Goal: Task Accomplishment & Management: Complete application form

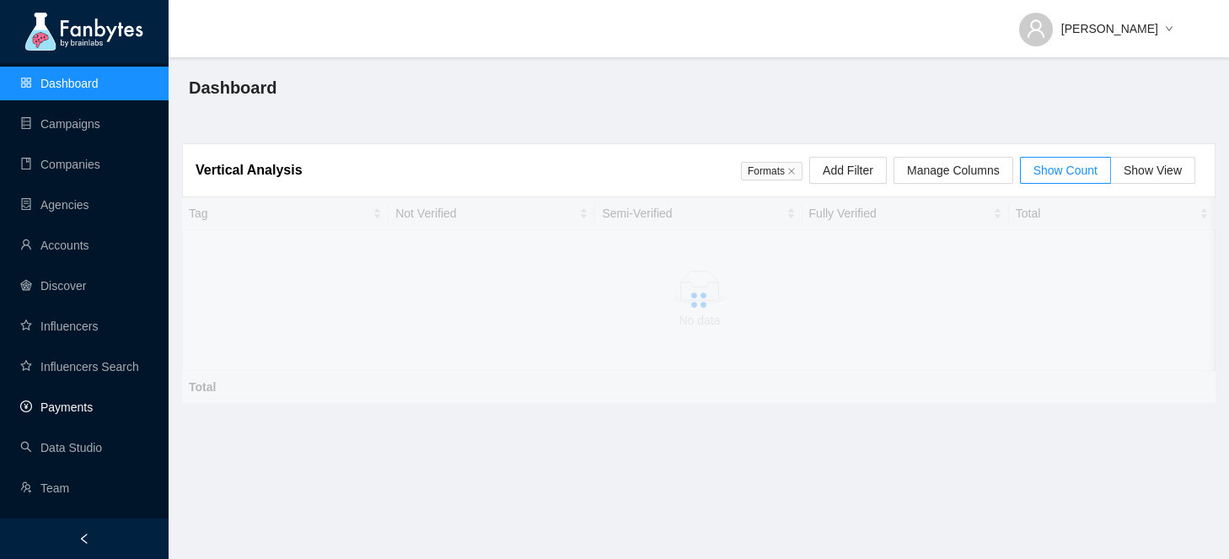
click at [93, 400] on link "Payments" at bounding box center [56, 406] width 72 height 13
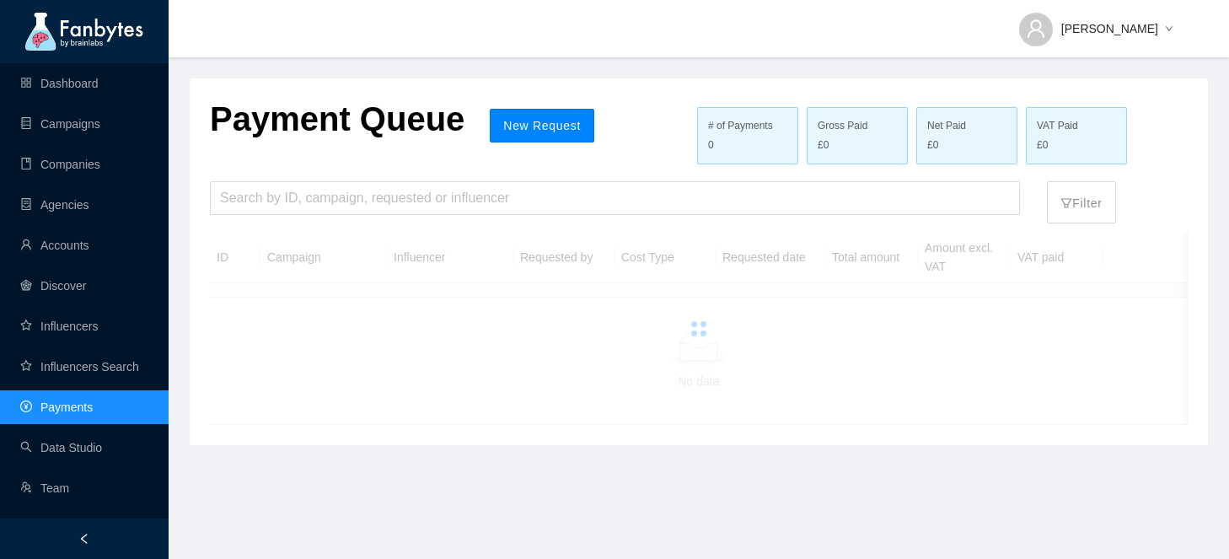
click at [503, 124] on span "New Request" at bounding box center [542, 125] width 78 height 13
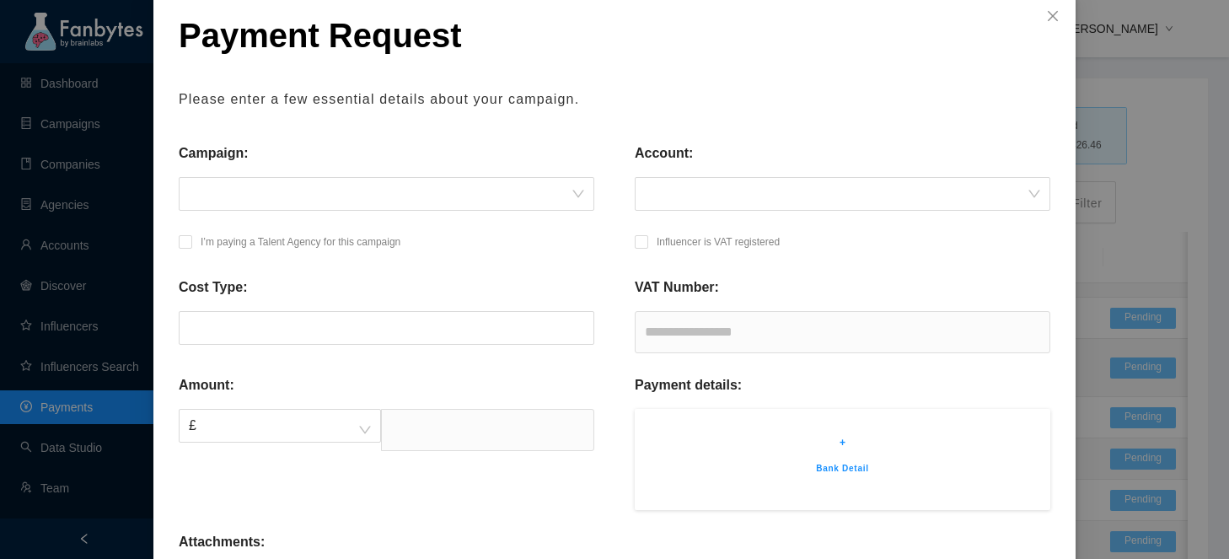
scroll to position [130, 0]
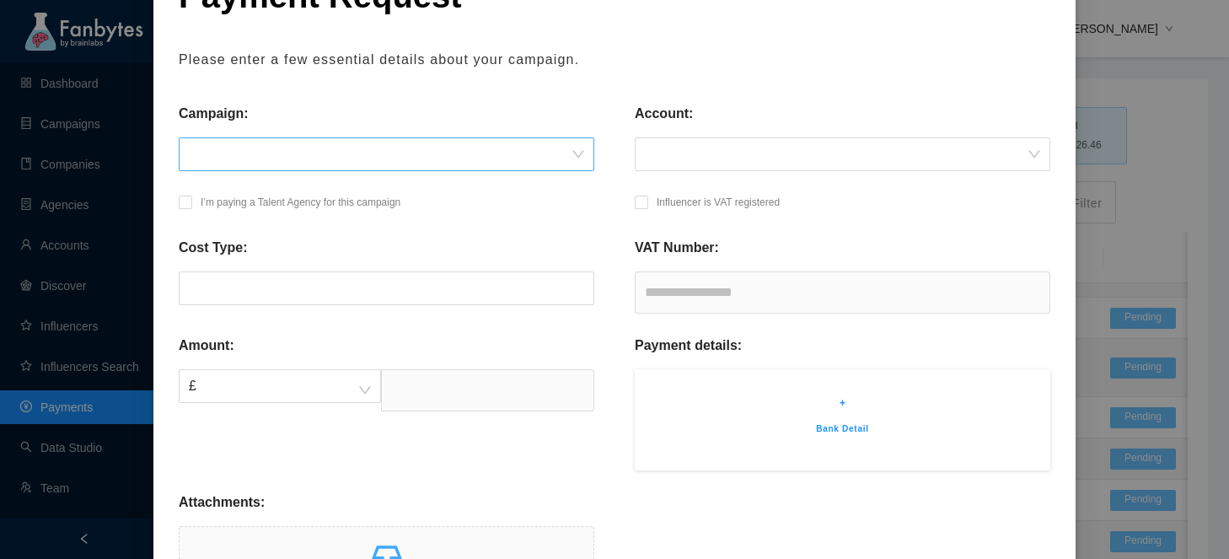
click at [552, 156] on span at bounding box center [386, 154] width 395 height 32
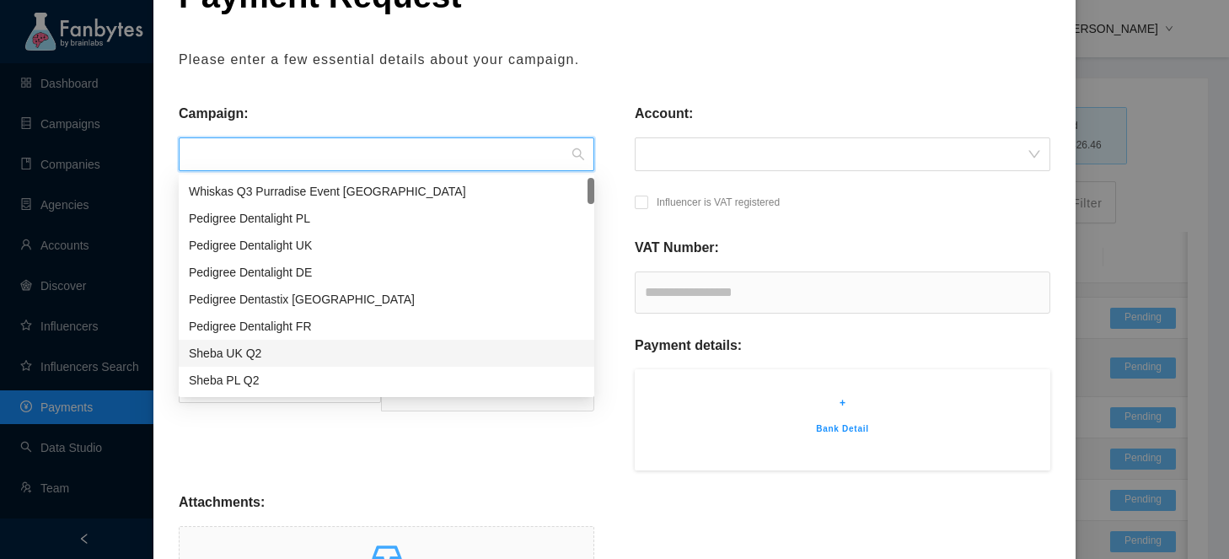
click at [400, 356] on div "Sheba UK Q2" at bounding box center [386, 353] width 395 height 19
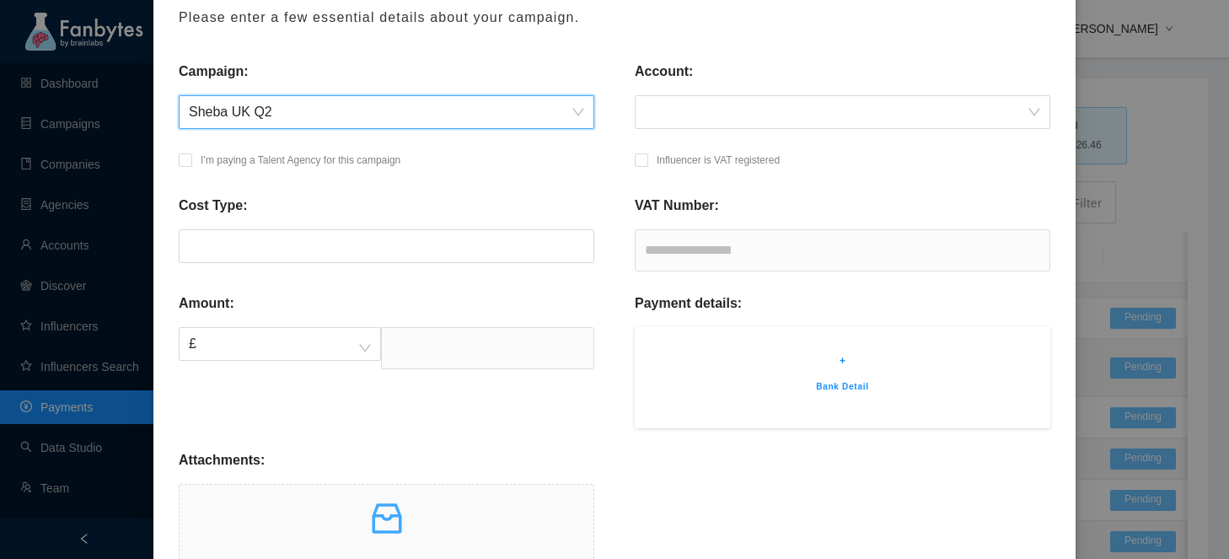
scroll to position [181, 0]
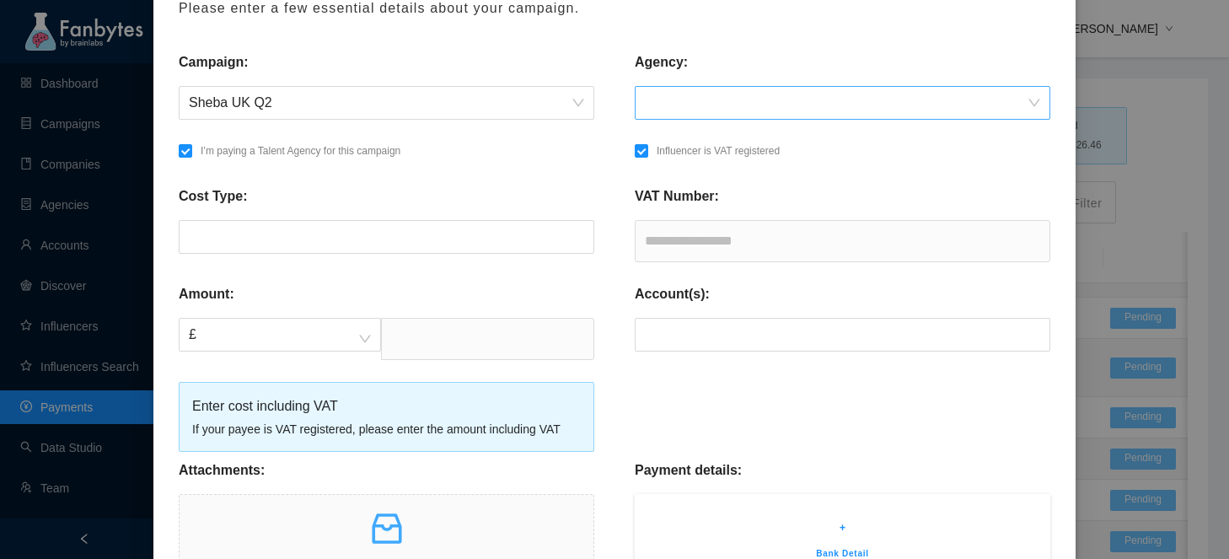
click at [733, 91] on input "search" at bounding box center [836, 103] width 383 height 32
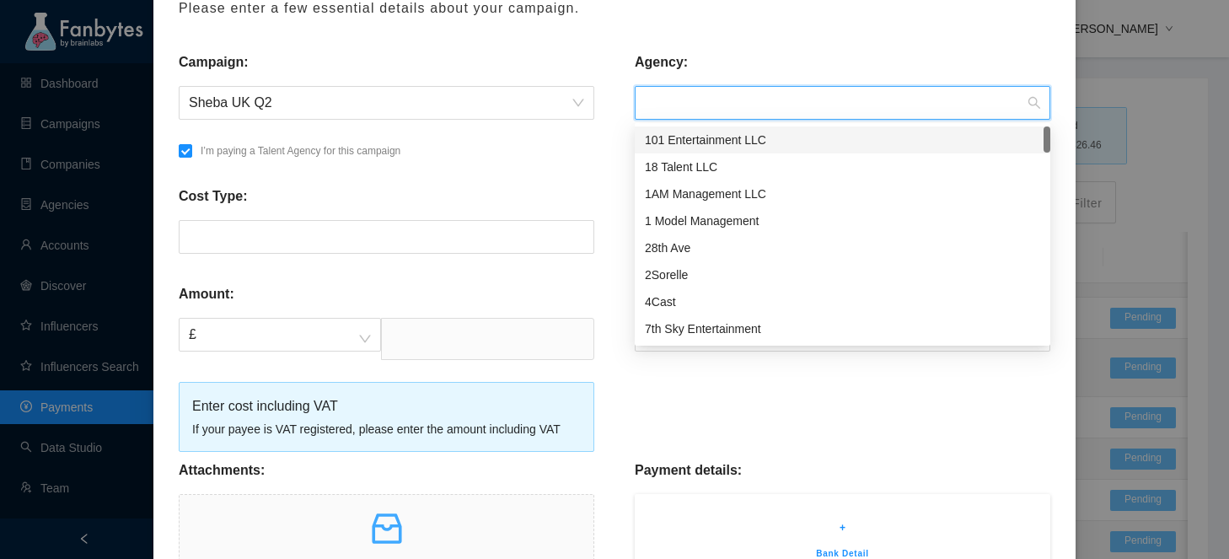
click at [711, 140] on div "101 Entertainment LLC" at bounding box center [842, 140] width 395 height 19
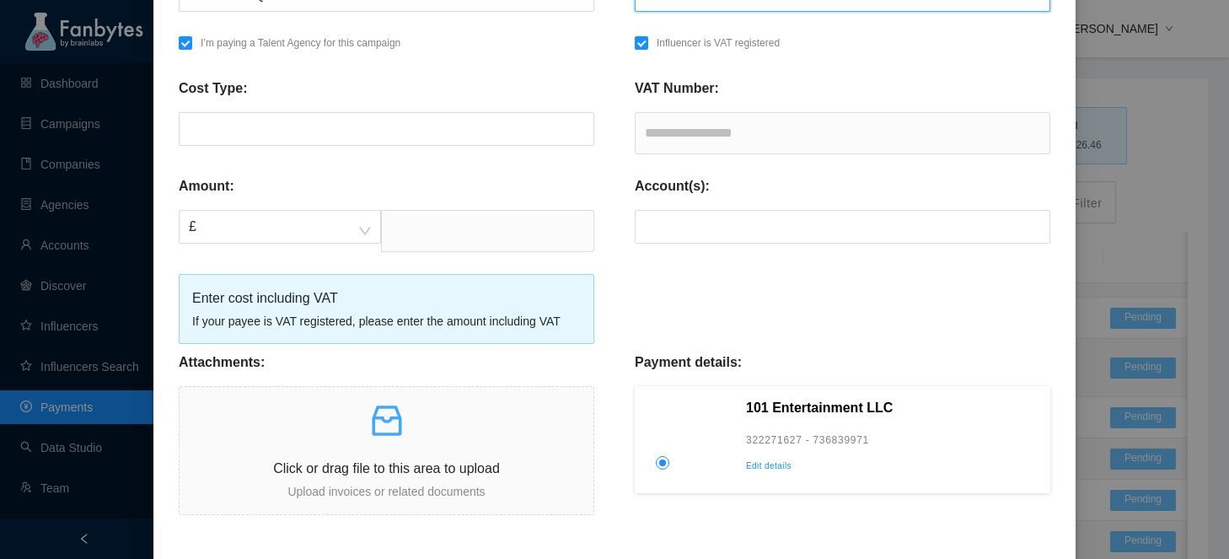
scroll to position [287, 0]
click at [502, 234] on input "text" at bounding box center [487, 233] width 213 height 42
click at [565, 148] on div "Cost Type:" at bounding box center [386, 129] width 456 height 98
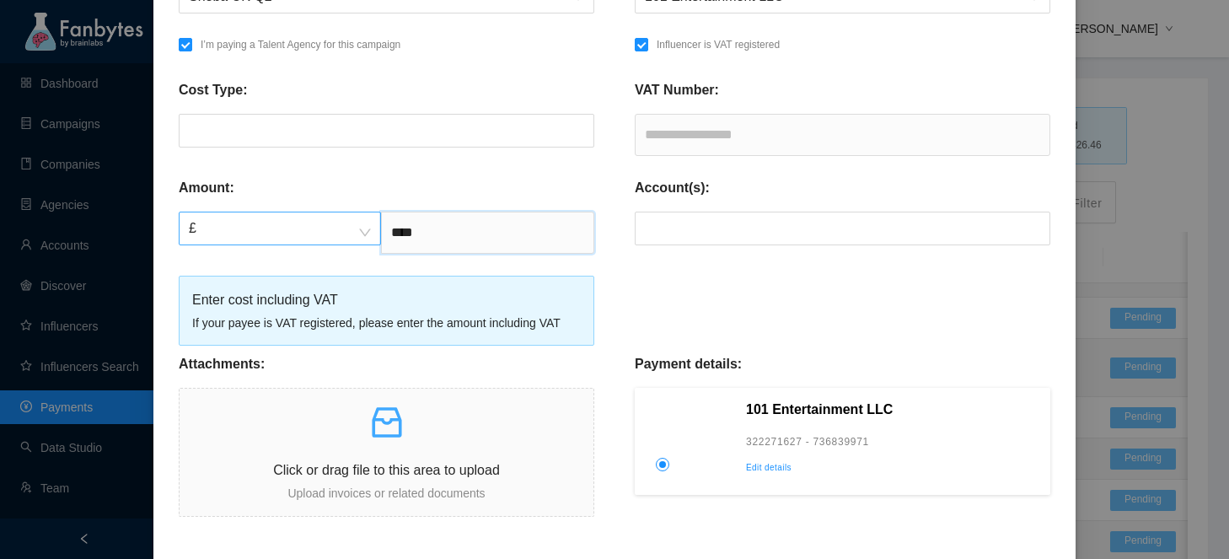
drag, startPoint x: 427, startPoint y: 233, endPoint x: 372, endPoint y: 233, distance: 55.6
click at [372, 233] on div "£ ****" at bounding box center [386, 233] width 415 height 42
type input "****"
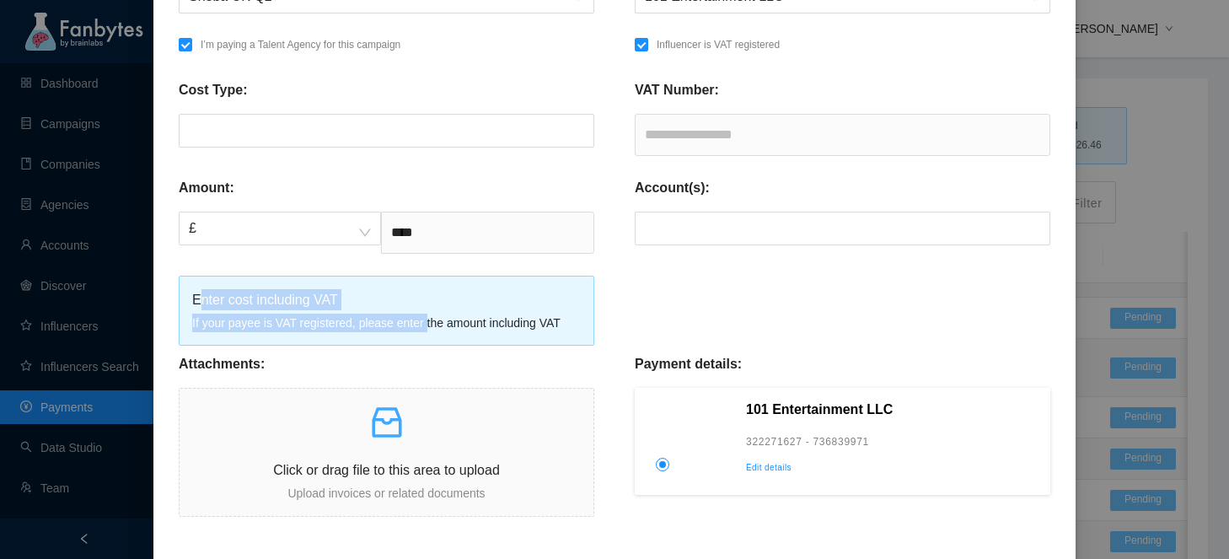
drag, startPoint x: 197, startPoint y: 295, endPoint x: 432, endPoint y: 329, distance: 237.6
click at [432, 329] on div "Enter cost including VAT If your payee is VAT registered, please enter the amou…" at bounding box center [386, 310] width 388 height 43
click at [731, 134] on input "text" at bounding box center [842, 135] width 415 height 42
drag, startPoint x: 652, startPoint y: 133, endPoint x: 779, endPoint y: 137, distance: 127.3
click at [779, 137] on input "text" at bounding box center [842, 135] width 415 height 42
